Goal: Task Accomplishment & Management: Manage account settings

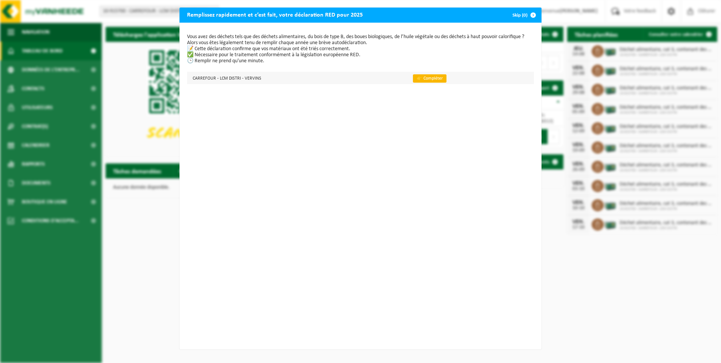
click at [420, 80] on link "👉 Compléter" at bounding box center [430, 78] width 34 height 8
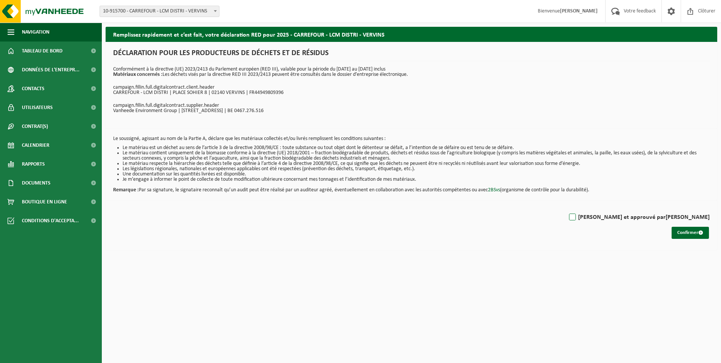
click at [612, 216] on label "Lu et approuvé par TRISTAN SAUTIER" at bounding box center [639, 217] width 142 height 11
click at [710, 208] on input "Lu et approuvé par TRISTAN SAUTIER" at bounding box center [710, 207] width 0 height 0
checkbox input "true"
click at [691, 232] on button "Confirmer" at bounding box center [690, 233] width 37 height 12
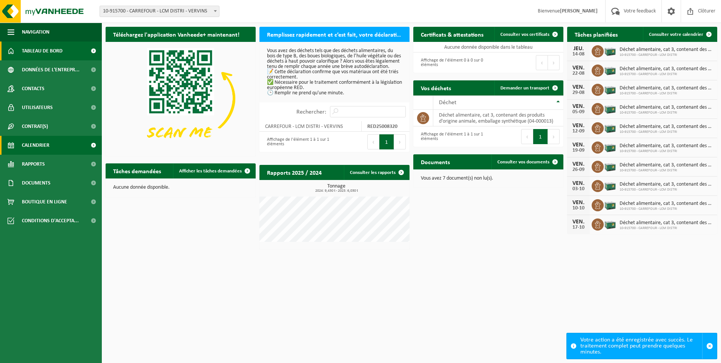
click at [33, 141] on span "Calendrier" at bounding box center [36, 145] width 28 height 19
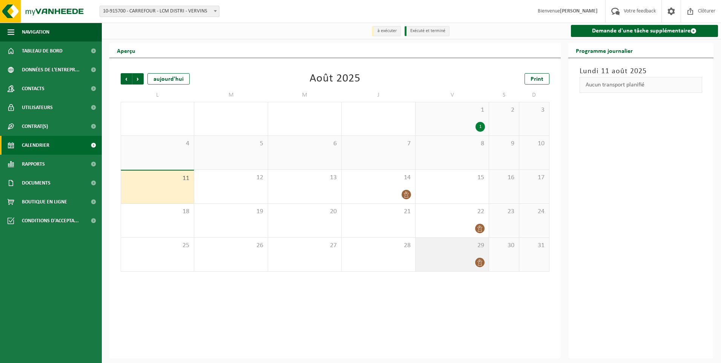
click at [481, 262] on icon at bounding box center [480, 262] width 6 height 6
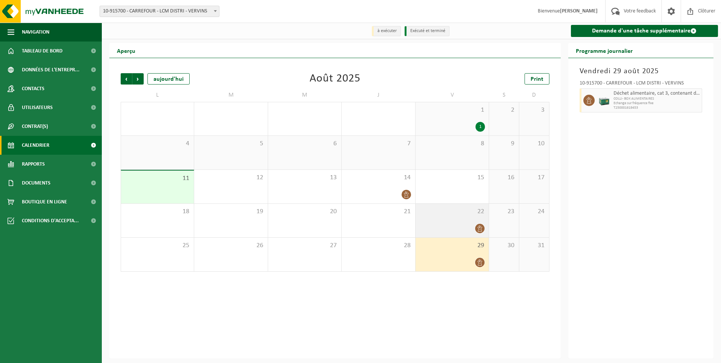
click at [479, 224] on span at bounding box center [479, 228] width 9 height 9
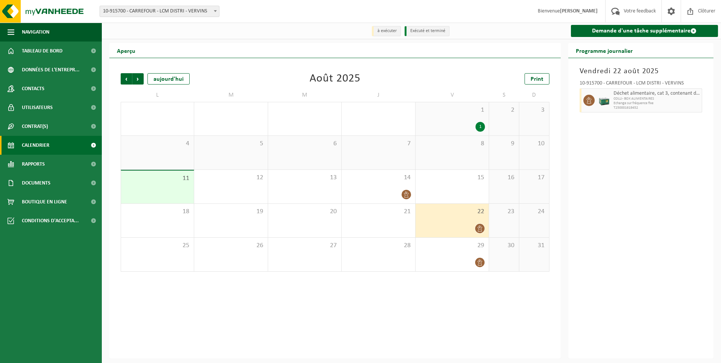
click at [482, 230] on icon at bounding box center [480, 228] width 6 height 6
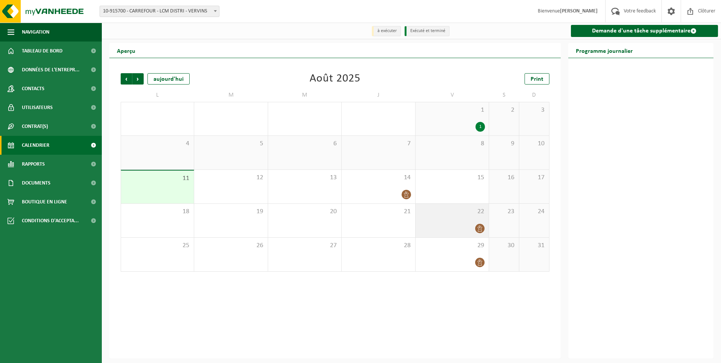
click at [480, 229] on icon at bounding box center [480, 228] width 6 height 6
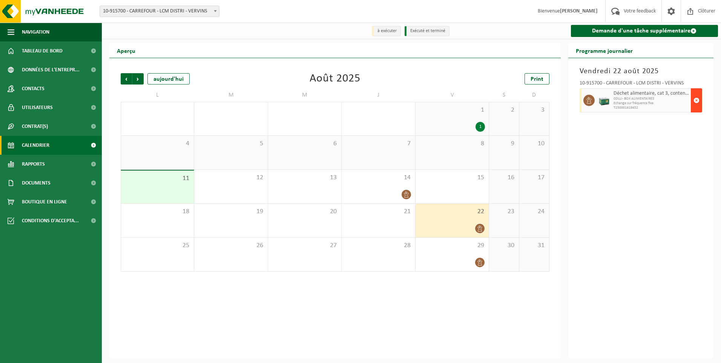
click at [696, 102] on span "button" at bounding box center [697, 100] width 6 height 15
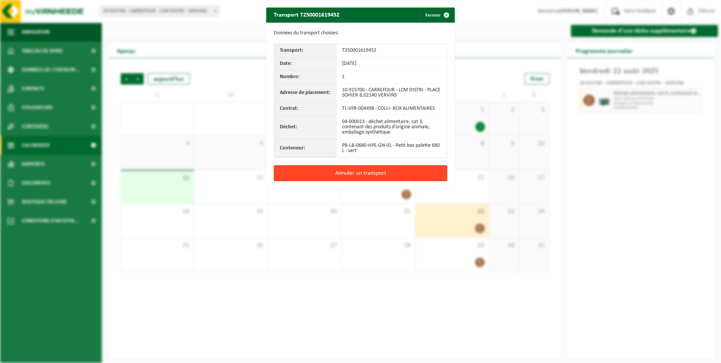
click at [357, 174] on button "Annuler un transport" at bounding box center [360, 173] width 173 height 16
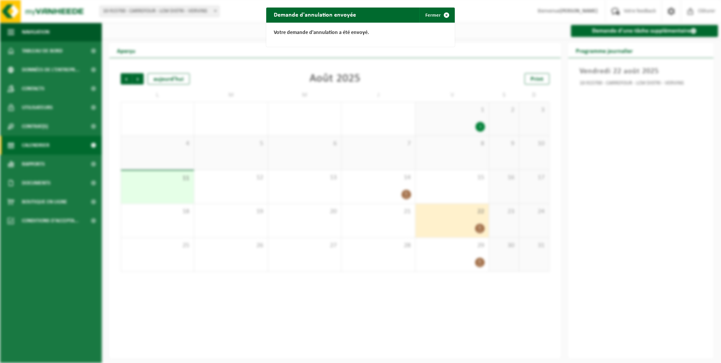
click at [358, 192] on div "Demande d'annulation envoyée Fermer Votre demande d'annulation a été envoyé." at bounding box center [360, 181] width 721 height 363
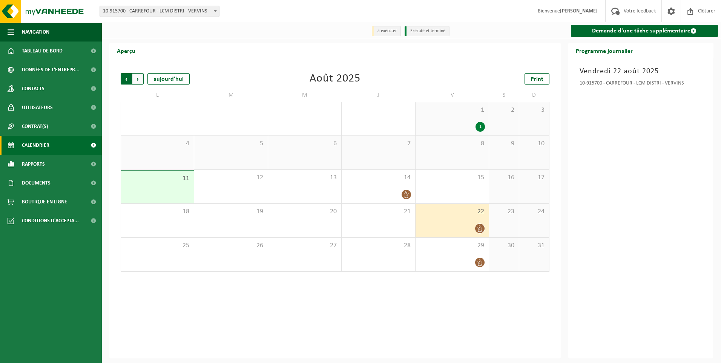
click at [140, 81] on span "Suivant" at bounding box center [137, 78] width 11 height 11
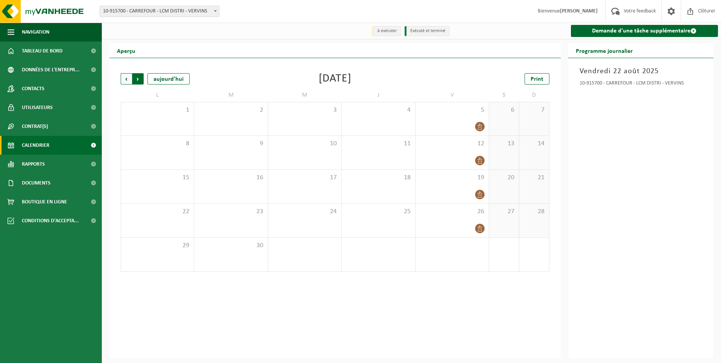
click at [129, 80] on span "Précédent" at bounding box center [126, 78] width 11 height 11
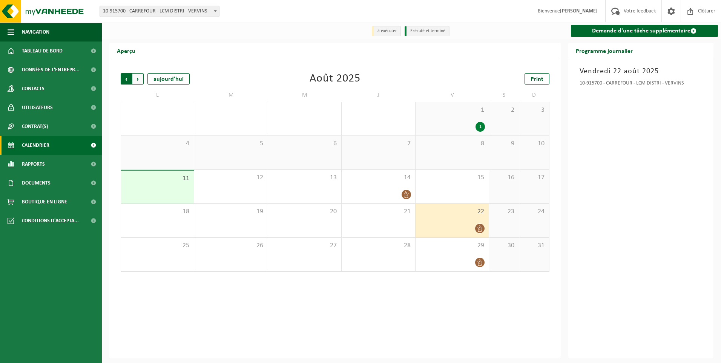
click at [141, 79] on span "Suivant" at bounding box center [137, 78] width 11 height 11
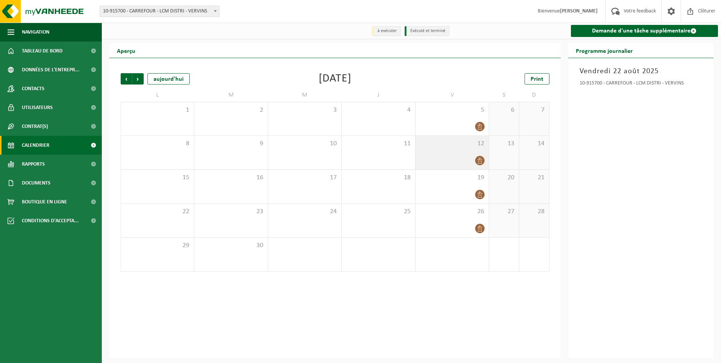
click at [484, 158] on span at bounding box center [479, 160] width 9 height 9
click at [478, 160] on icon at bounding box center [480, 160] width 5 height 6
click at [482, 161] on icon at bounding box center [480, 160] width 6 height 6
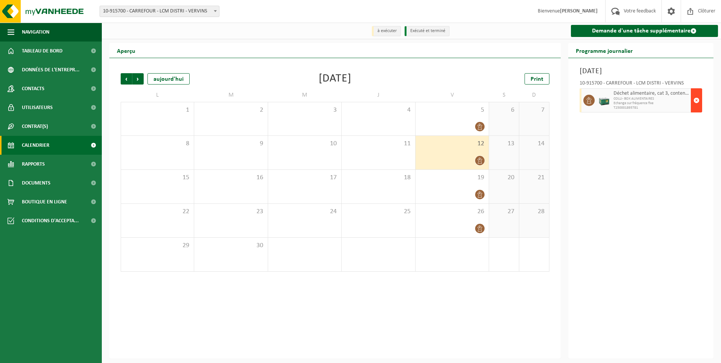
click at [694, 100] on span "button" at bounding box center [697, 100] width 6 height 15
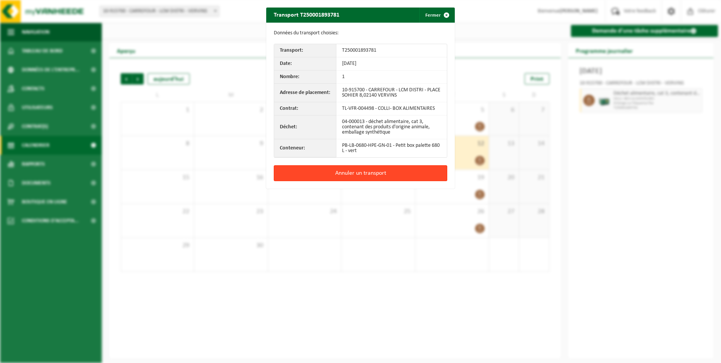
click at [366, 171] on button "Annuler un transport" at bounding box center [360, 173] width 173 height 16
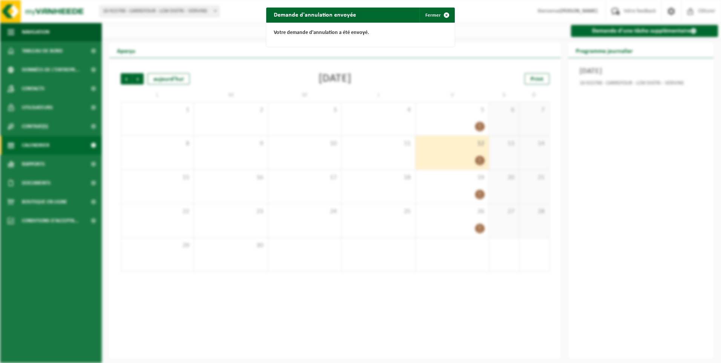
drag, startPoint x: 466, startPoint y: 193, endPoint x: 461, endPoint y: 181, distance: 12.3
click at [465, 190] on div "Demande d'annulation envoyée Fermer Votre demande d'annulation a été envoyé." at bounding box center [360, 181] width 721 height 363
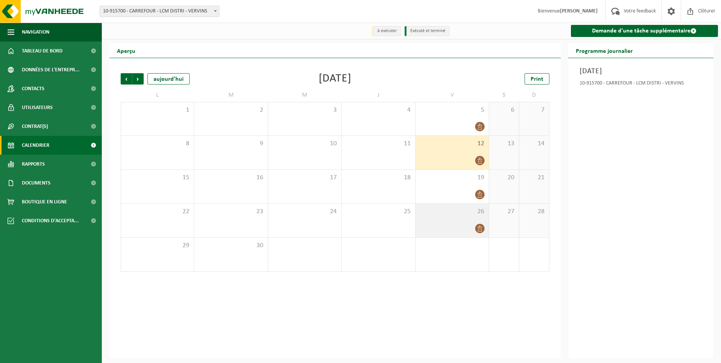
click at [480, 229] on icon at bounding box center [480, 228] width 6 height 6
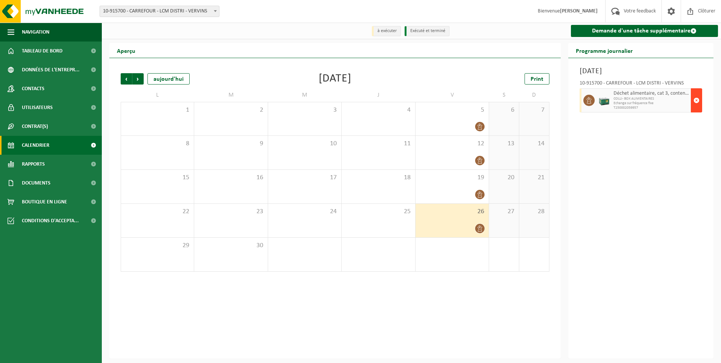
click at [695, 96] on span "button" at bounding box center [697, 100] width 6 height 15
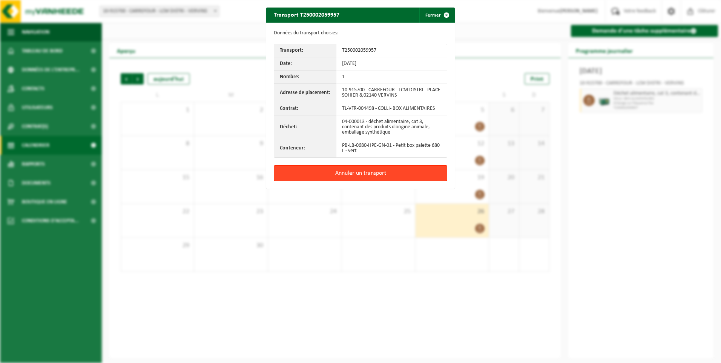
click at [399, 169] on button "Annuler un transport" at bounding box center [360, 173] width 173 height 16
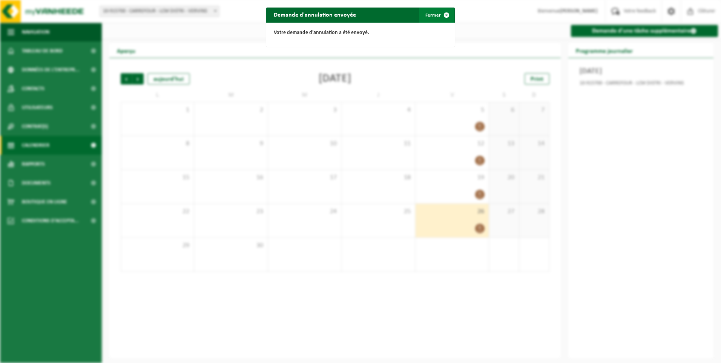
click at [441, 11] on span "button" at bounding box center [446, 15] width 15 height 15
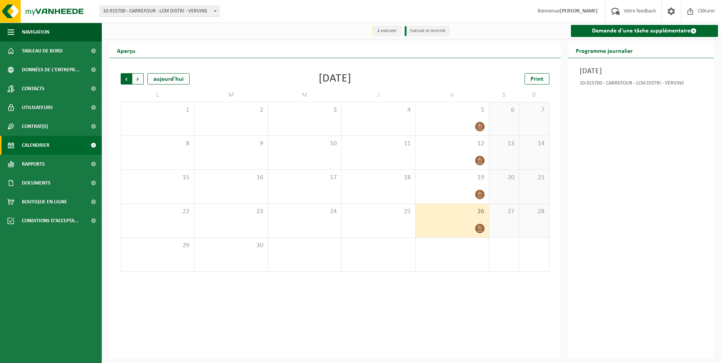
click at [140, 80] on span "Suivant" at bounding box center [137, 78] width 11 height 11
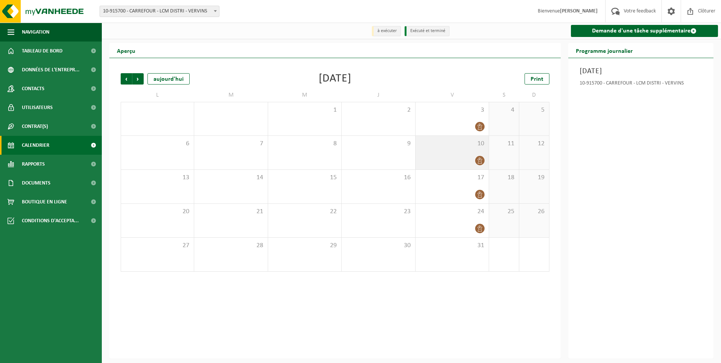
click at [480, 161] on icon at bounding box center [480, 160] width 6 height 6
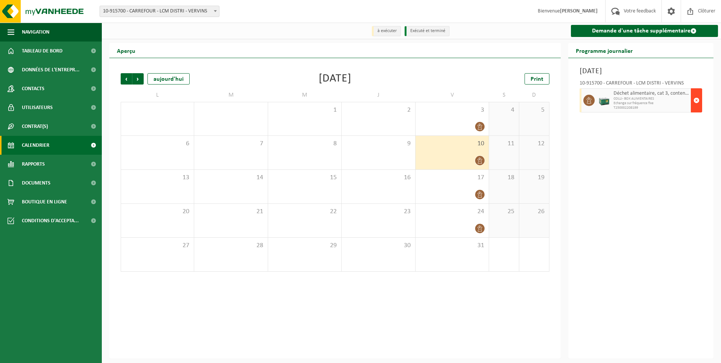
click at [698, 104] on span "button" at bounding box center [697, 100] width 6 height 15
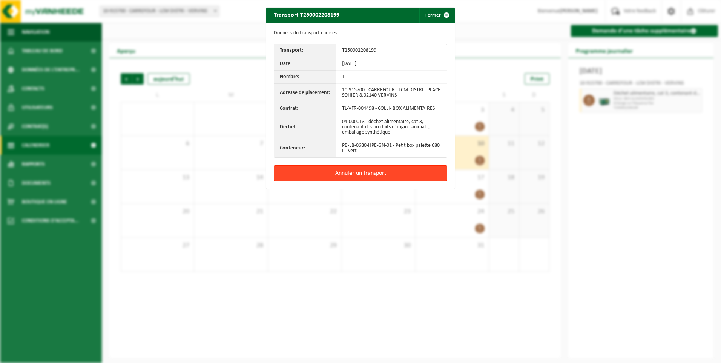
click at [373, 174] on button "Annuler un transport" at bounding box center [360, 173] width 173 height 16
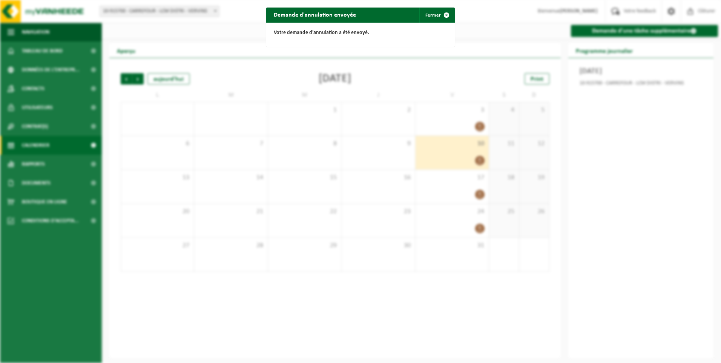
click at [479, 225] on div "Demande d'annulation envoyée Fermer Votre demande d'annulation a été envoyé." at bounding box center [360, 181] width 721 height 363
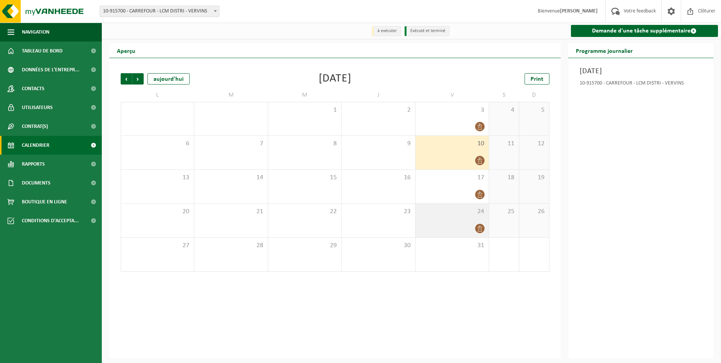
click at [480, 228] on icon at bounding box center [480, 228] width 5 height 6
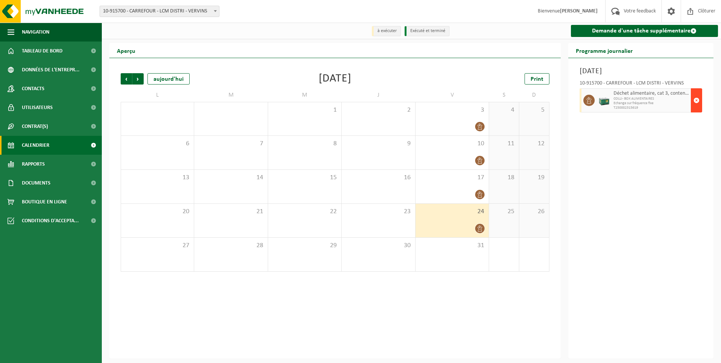
click at [693, 99] on button "button" at bounding box center [696, 100] width 11 height 24
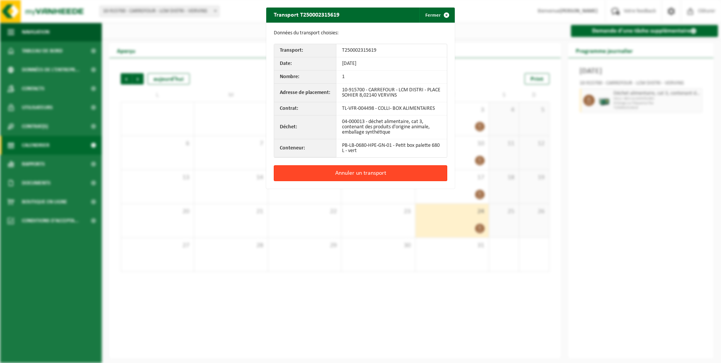
click at [370, 173] on button "Annuler un transport" at bounding box center [360, 173] width 173 height 16
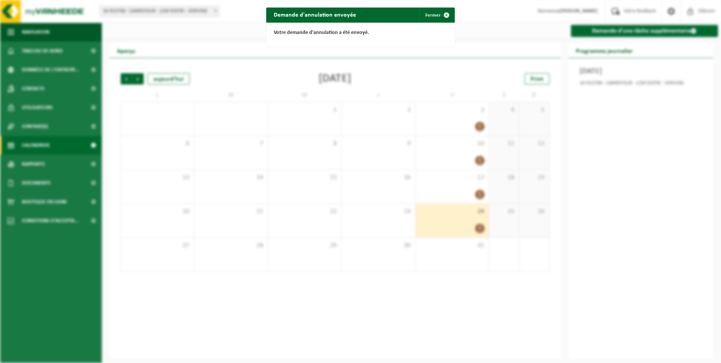
click at [390, 91] on div "Demande d'annulation envoyée Fermer Votre demande d'annulation a été envoyé." at bounding box center [360, 181] width 721 height 363
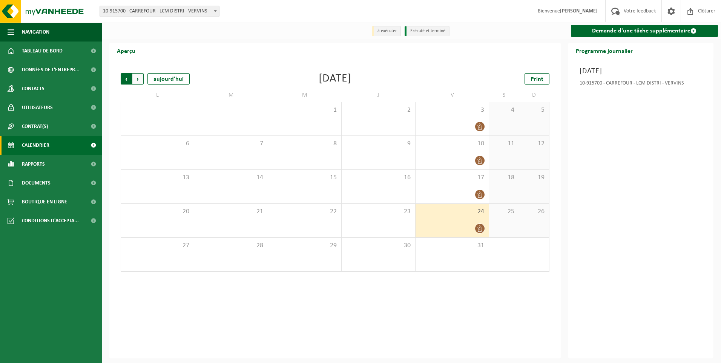
click at [138, 80] on span "Suivant" at bounding box center [137, 78] width 11 height 11
